Goal: Task Accomplishment & Management: Manage account settings

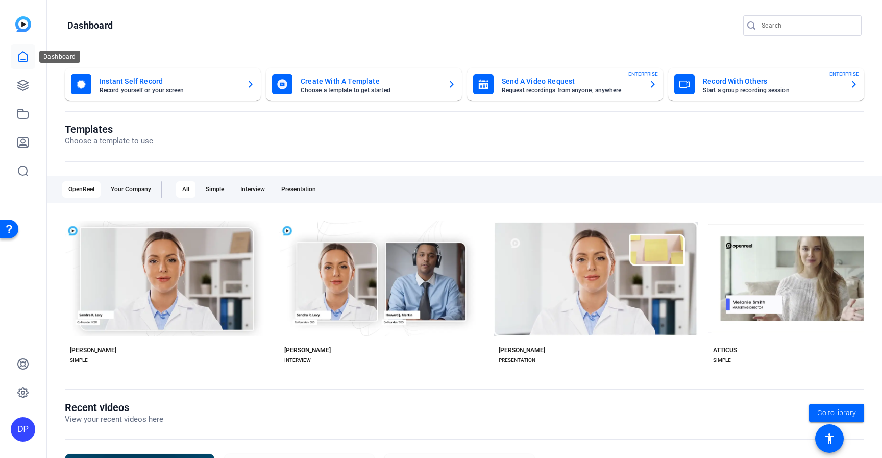
click at [26, 64] on link at bounding box center [23, 56] width 24 height 24
click at [22, 395] on icon at bounding box center [23, 392] width 12 height 12
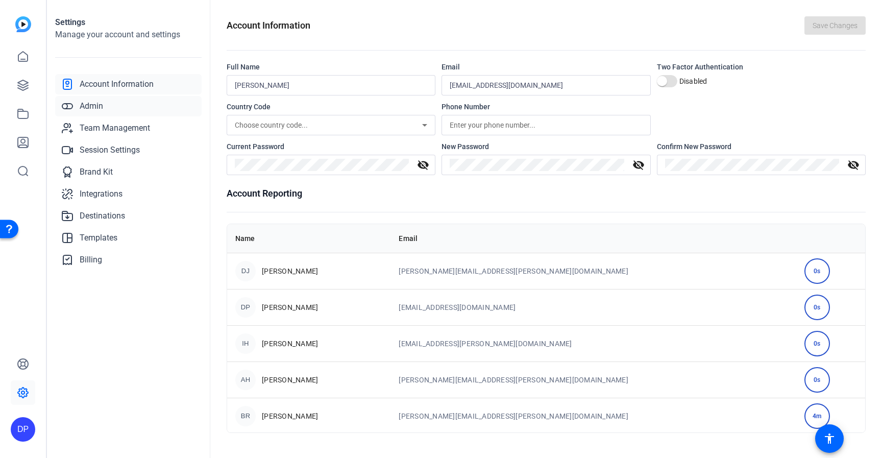
click at [97, 107] on span "Admin" at bounding box center [91, 106] width 23 height 12
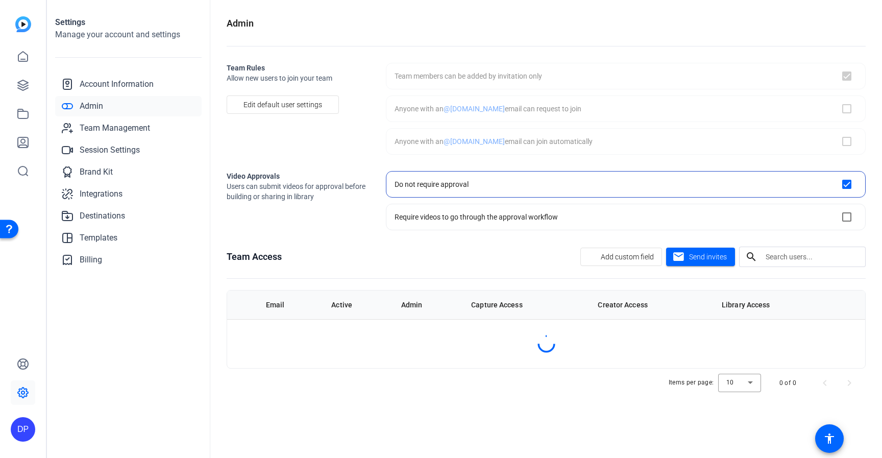
checkbox input "true"
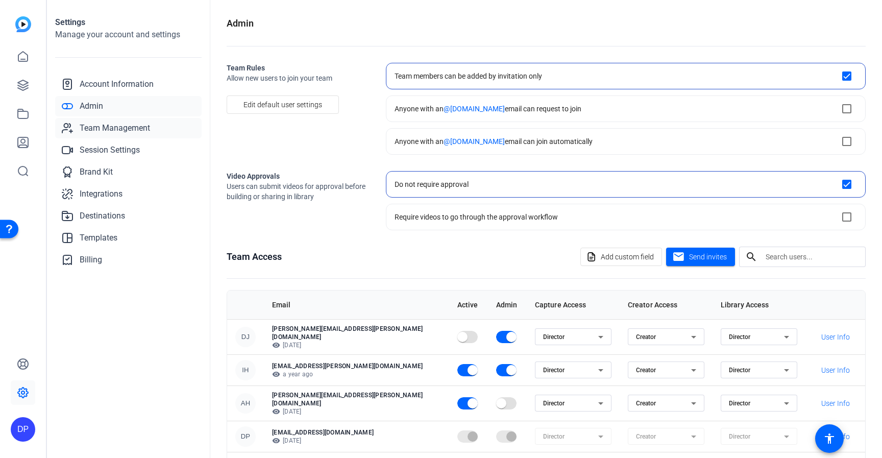
click at [95, 129] on span "Team Management" at bounding box center [115, 128] width 70 height 12
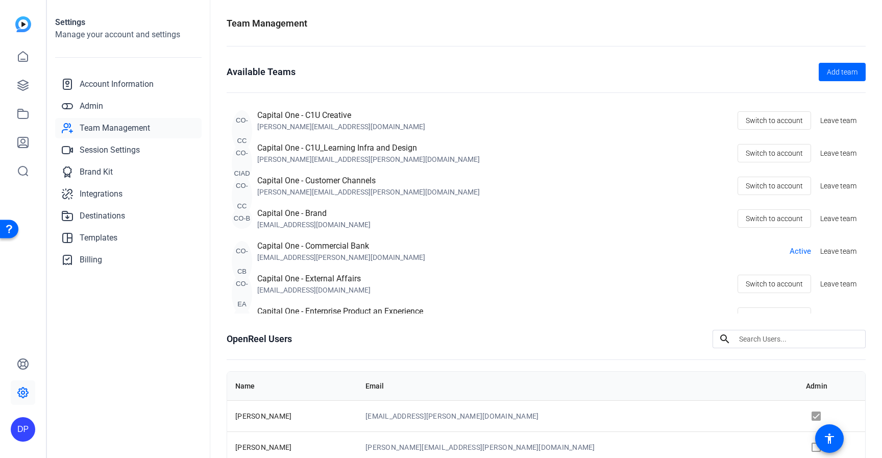
click at [480, 238] on div "CO-CC Capital One - C1U Creative [PERSON_NAME][EMAIL_ADDRESS][DOMAIN_NAME] Swit…" at bounding box center [546, 208] width 639 height 209
